Goal: Task Accomplishment & Management: Use online tool/utility

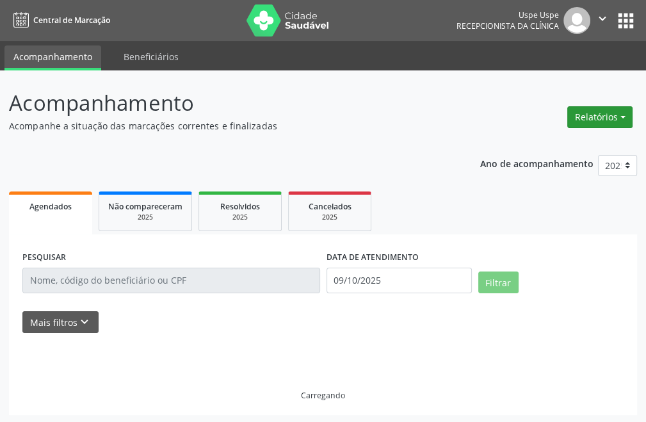
click at [601, 117] on button "Relatórios" at bounding box center [599, 117] width 65 height 22
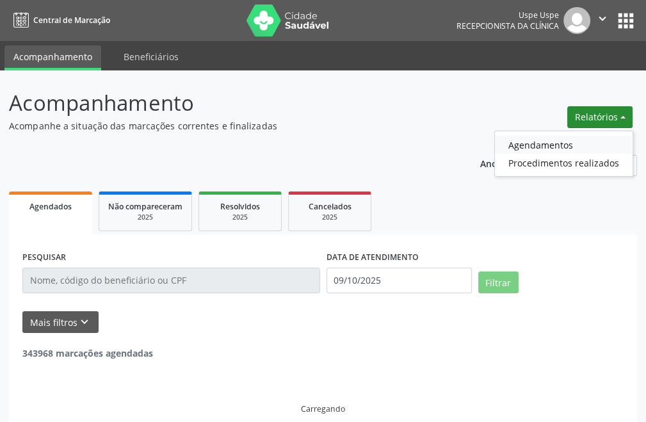
click at [554, 143] on link "Agendamentos" at bounding box center [564, 145] width 138 height 18
select select "9"
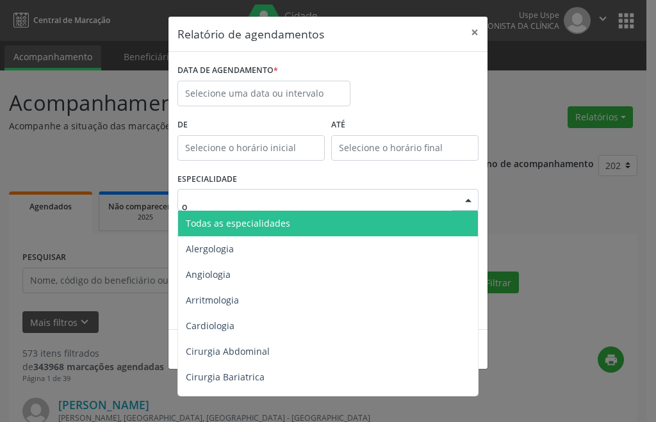
type input "of"
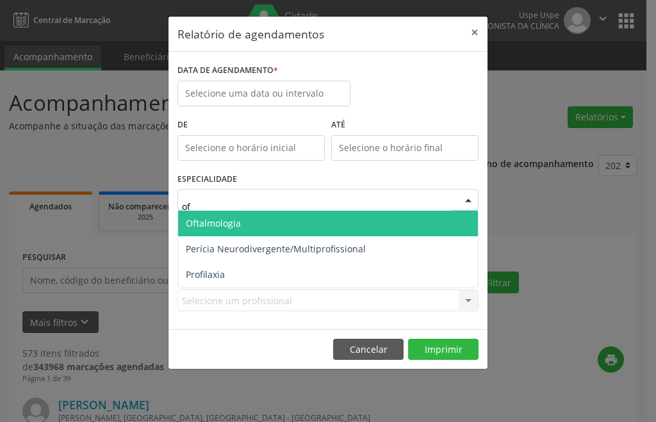
click at [230, 235] on span "Oftalmologia" at bounding box center [328, 224] width 300 height 26
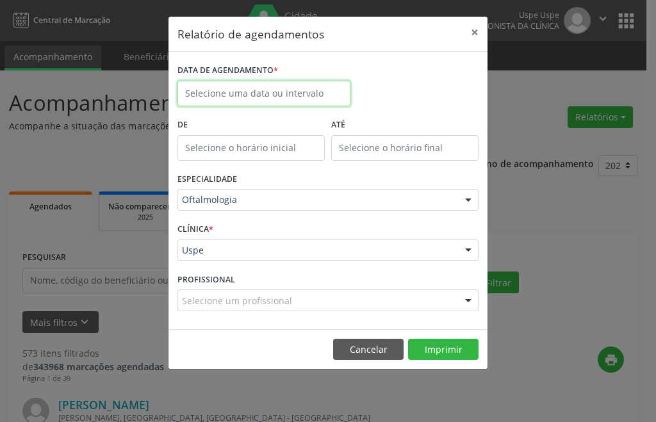
click at [252, 86] on input "text" at bounding box center [263, 94] width 173 height 26
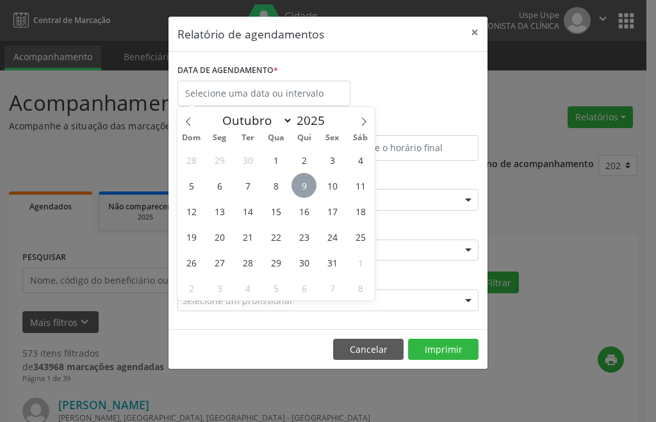
click at [307, 181] on span "9" at bounding box center [303, 185] width 25 height 25
type input "09/10/2025"
click at [307, 181] on span "9" at bounding box center [303, 185] width 25 height 25
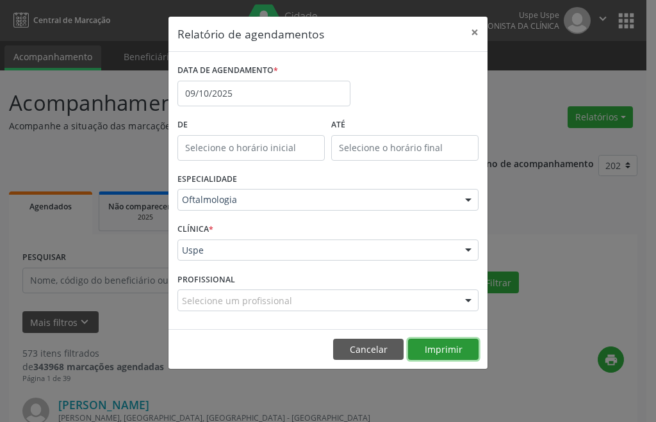
click at [439, 348] on button "Imprimir" at bounding box center [443, 350] width 70 height 22
